Goal: Information Seeking & Learning: Learn about a topic

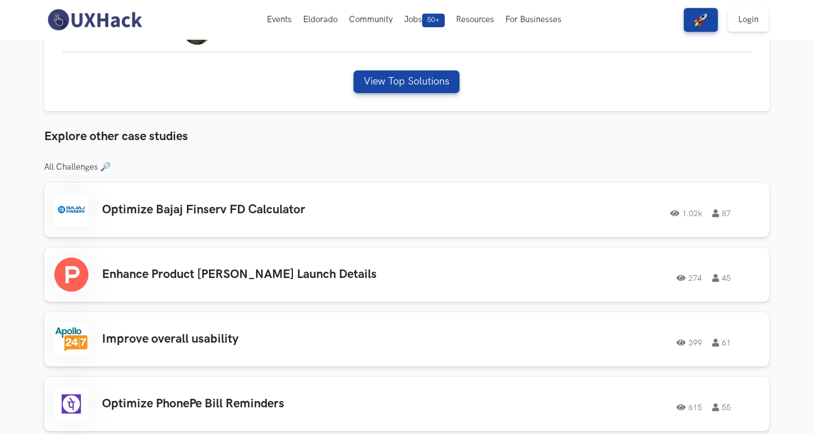
scroll to position [623, 0]
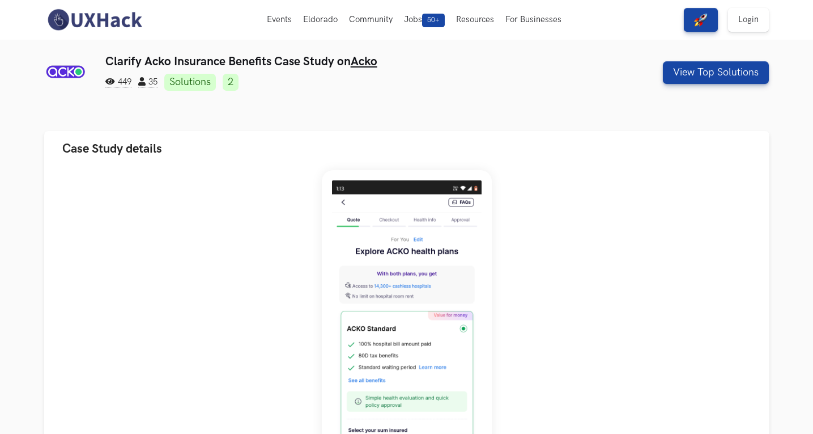
click at [93, 22] on img at bounding box center [94, 20] width 101 height 24
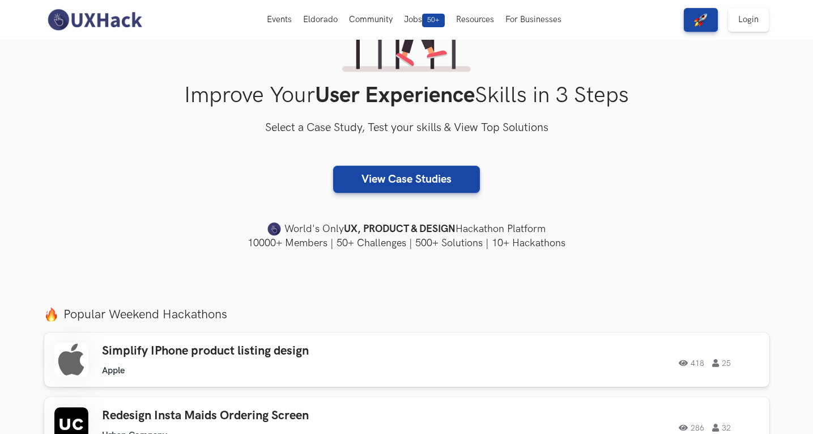
scroll to position [283, 0]
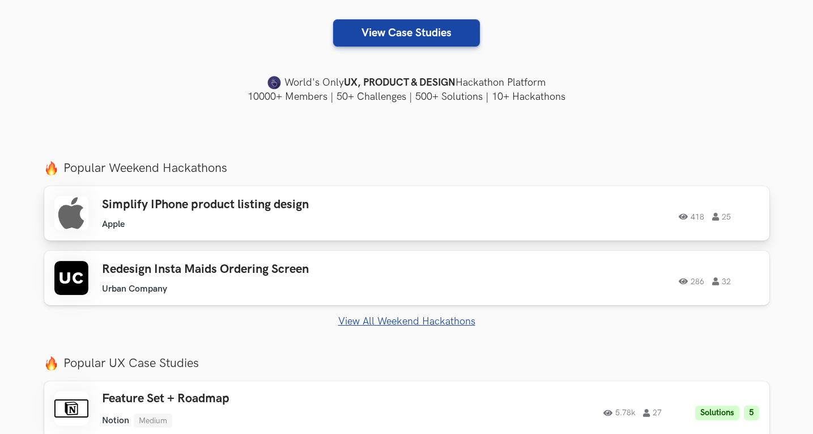
click at [222, 211] on h3 "Simplify IPhone product listing design" at bounding box center [263, 204] width 322 height 15
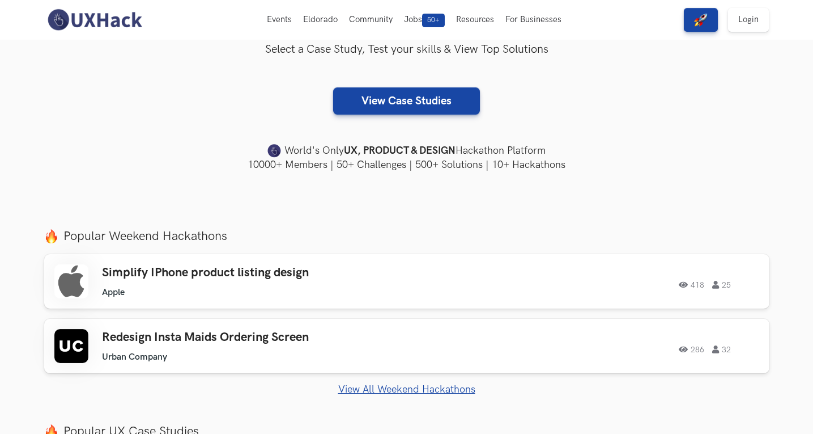
scroll to position [113, 0]
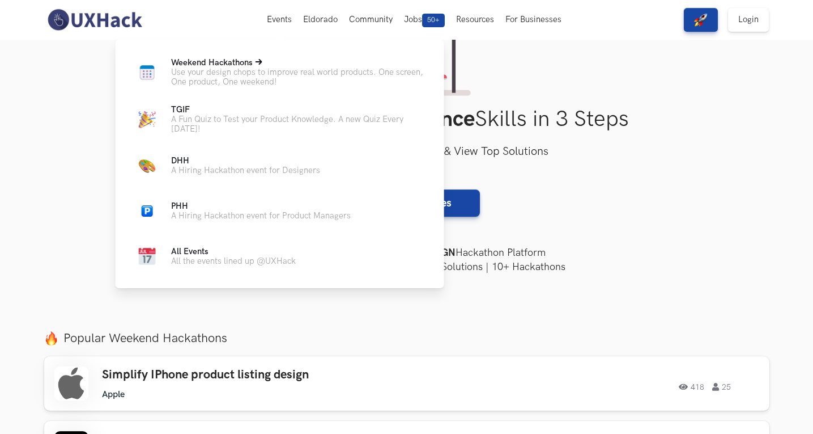
click at [237, 61] on span "Weekend Hackathons Live" at bounding box center [212, 63] width 82 height 10
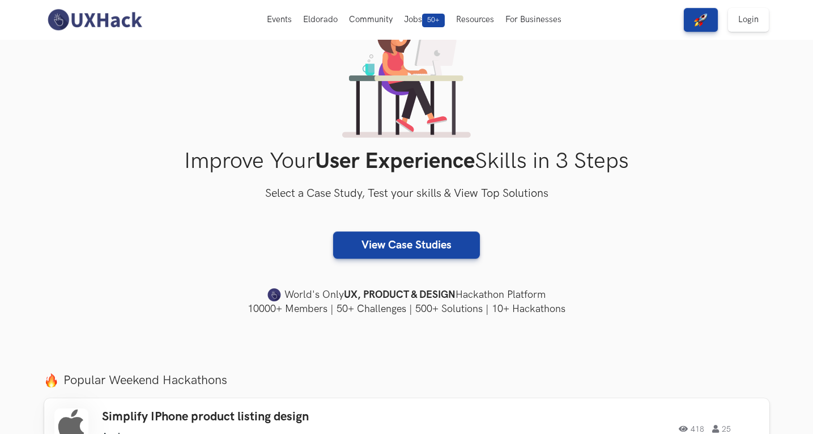
scroll to position [0, 0]
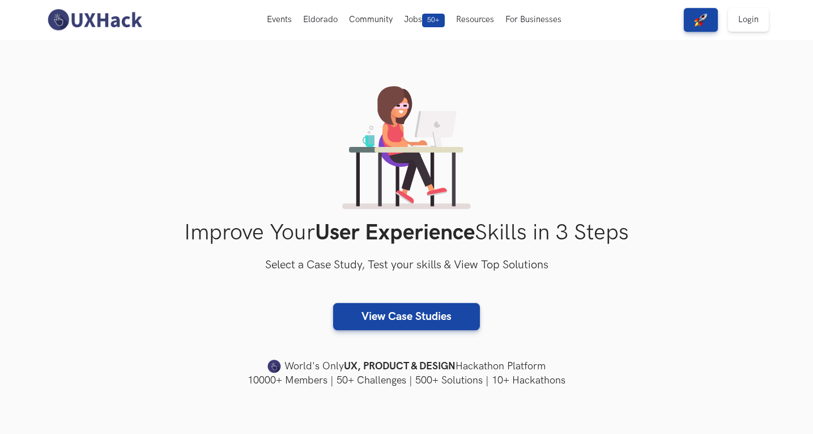
click at [120, 12] on img at bounding box center [94, 20] width 101 height 24
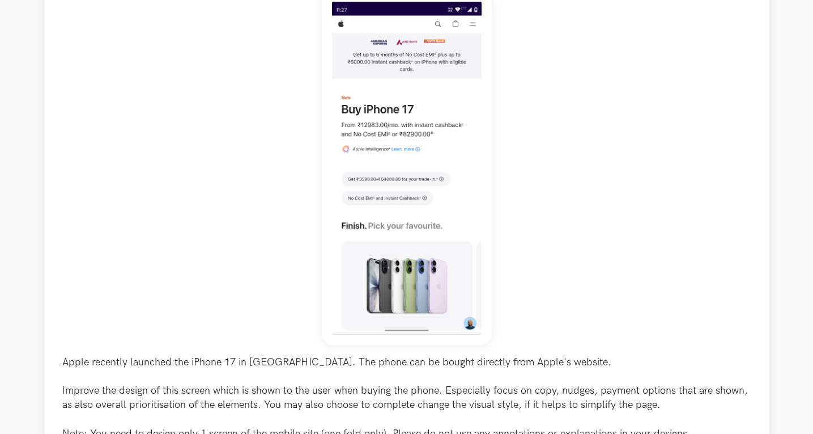
scroll to position [283, 0]
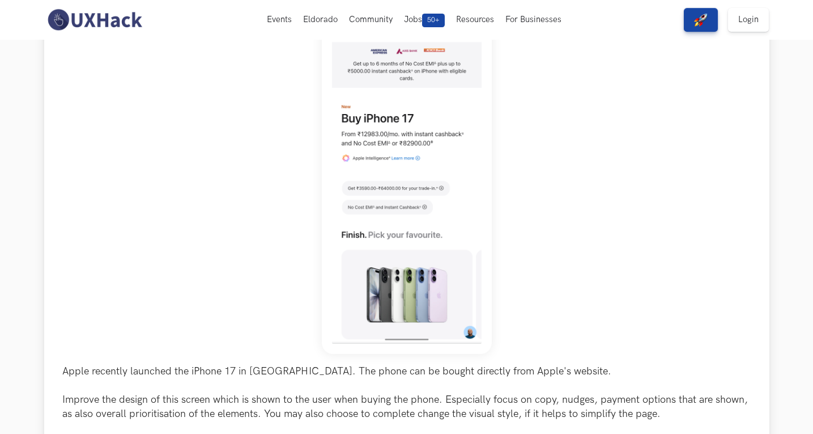
click at [404, 191] on img at bounding box center [407, 177] width 170 height 353
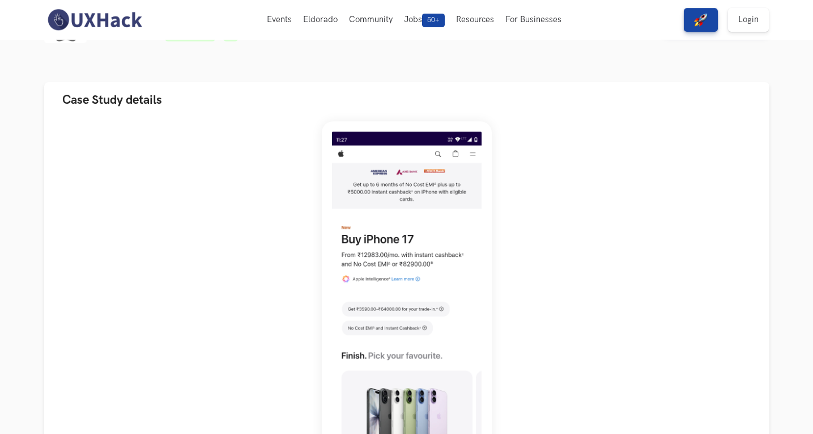
scroll to position [0, 0]
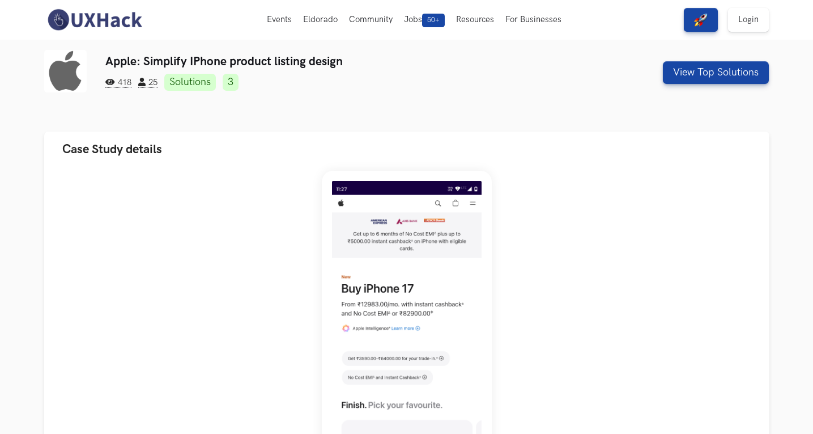
click at [97, 26] on img at bounding box center [94, 20] width 101 height 24
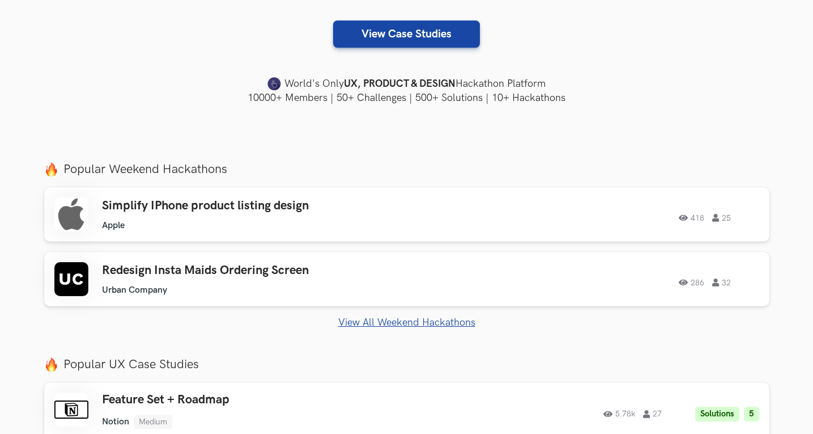
scroll to position [397, 0]
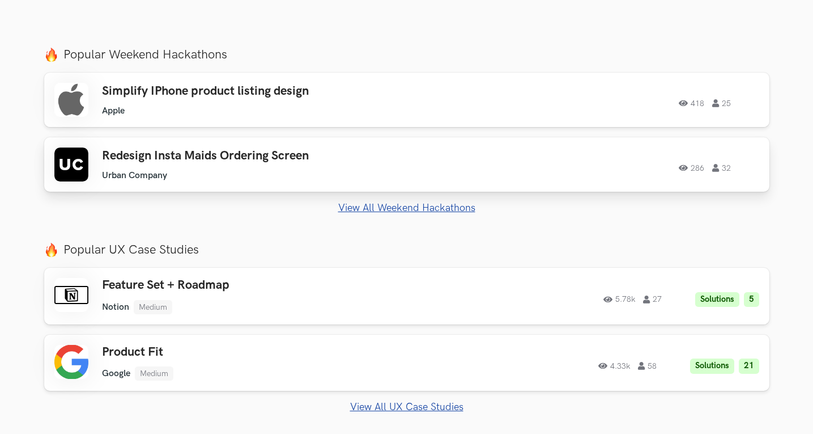
click at [205, 159] on h3 "Redesign Insta Maids Ordering Screen" at bounding box center [263, 155] width 322 height 15
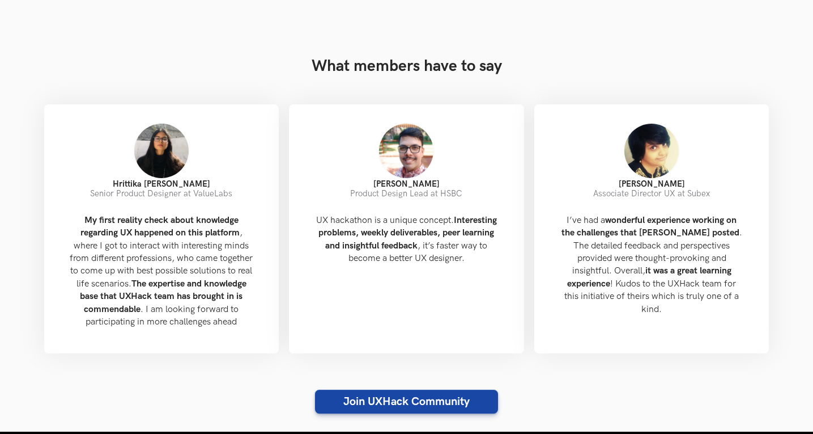
scroll to position [1020, 0]
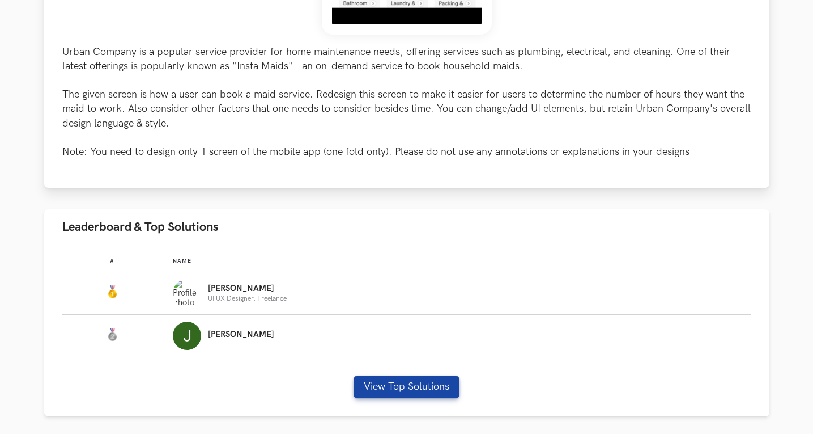
scroll to position [567, 0]
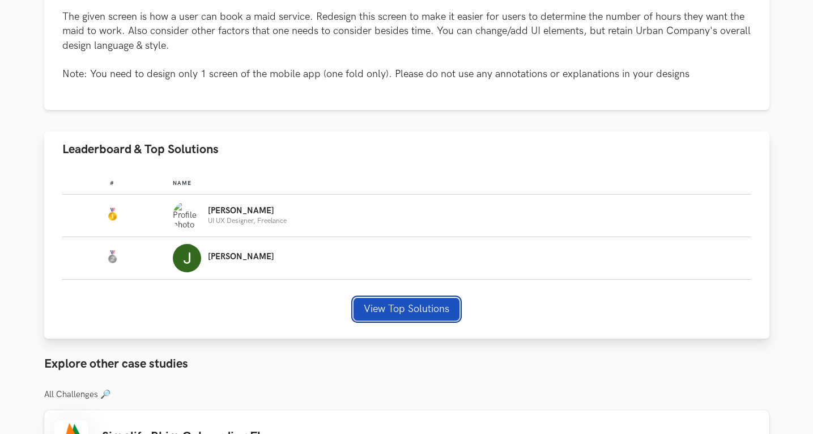
click at [398, 300] on button "View Top Solutions" at bounding box center [407, 309] width 106 height 23
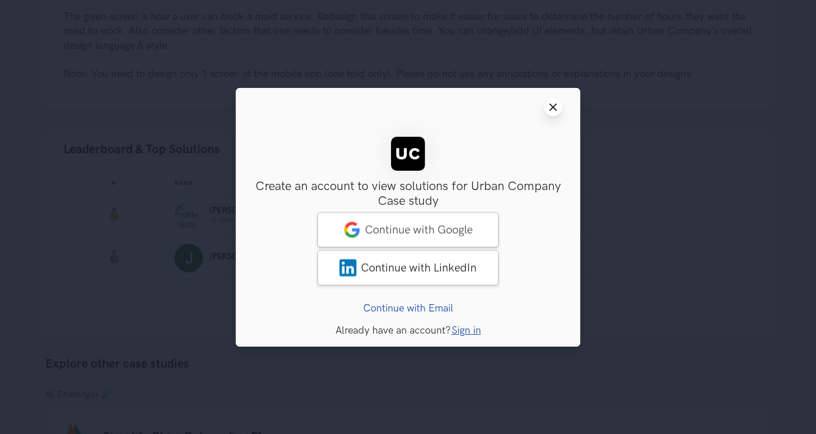
click at [557, 105] on icon "Close modal window" at bounding box center [553, 107] width 9 height 9
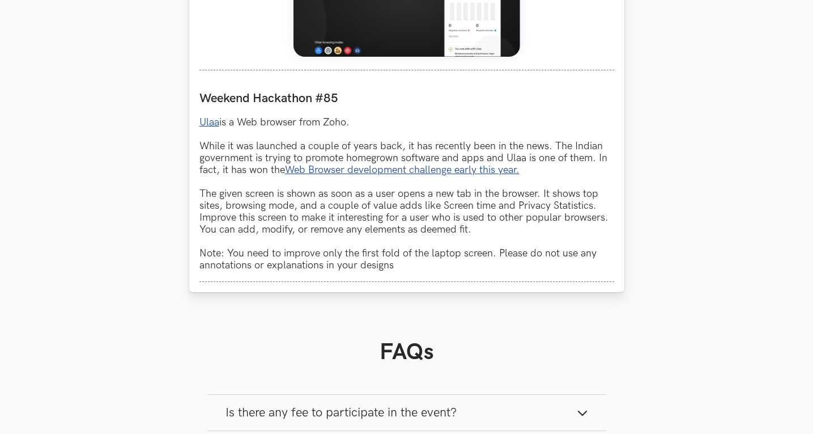
scroll to position [623, 0]
